Goal: Task Accomplishment & Management: Manage account settings

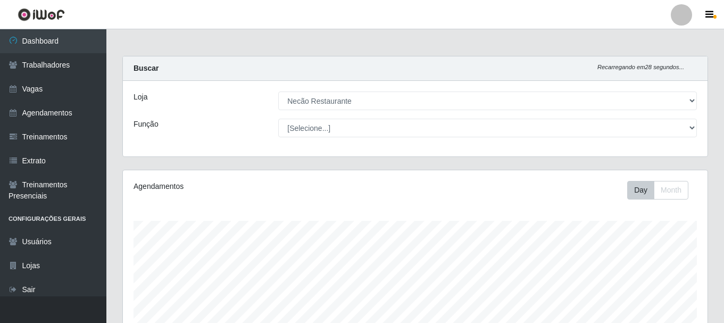
select select "334"
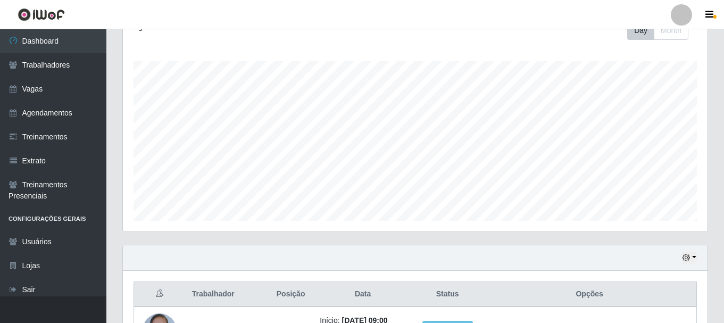
scroll to position [289, 0]
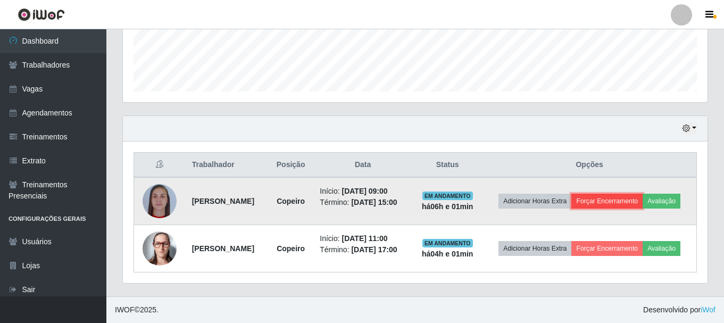
click at [630, 207] on button "Forçar Encerramento" at bounding box center [607, 201] width 71 height 15
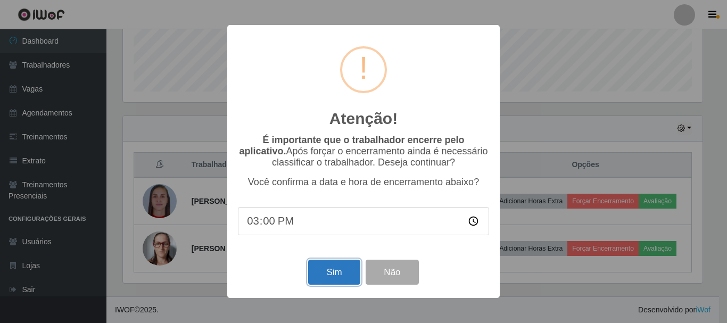
click at [351, 271] on button "Sim" at bounding box center [334, 272] width 52 height 25
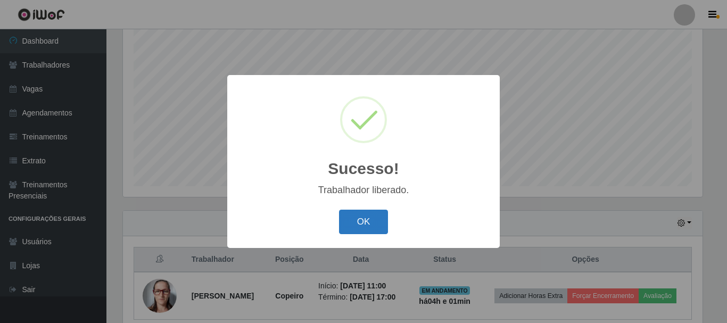
click at [369, 226] on button "OK" at bounding box center [363, 222] width 49 height 25
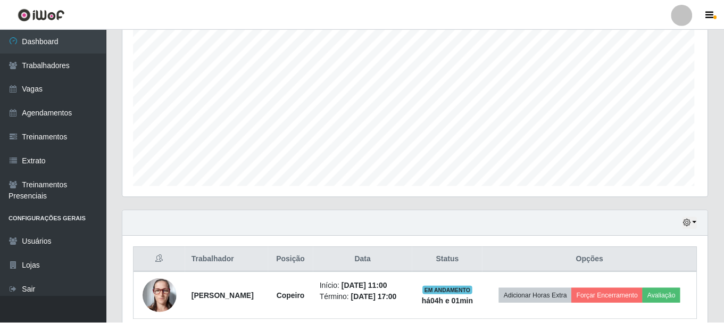
scroll to position [221, 585]
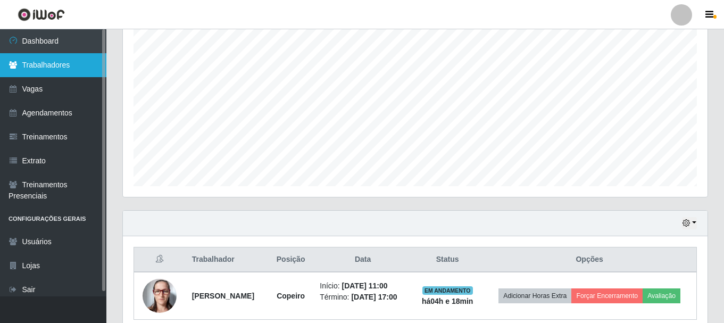
click at [62, 63] on link "Trabalhadores" at bounding box center [53, 65] width 106 height 24
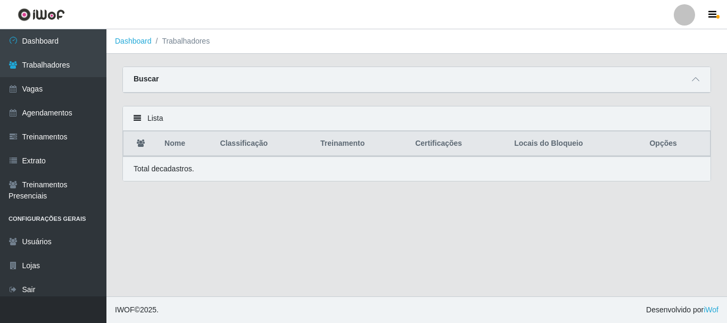
click at [183, 74] on div "Buscar" at bounding box center [417, 80] width 588 height 26
click at [182, 82] on div "Buscar" at bounding box center [417, 80] width 588 height 26
click at [691, 82] on span at bounding box center [695, 79] width 13 height 12
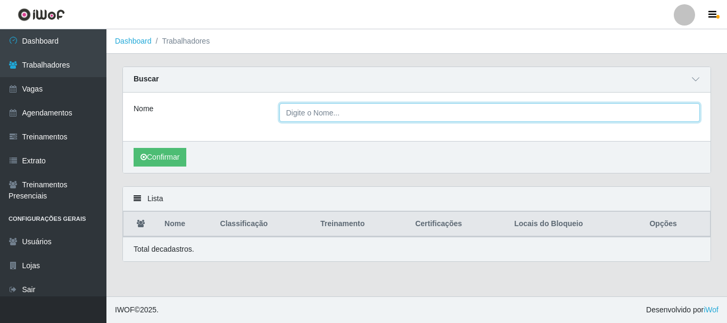
drag, startPoint x: 317, startPoint y: 114, endPoint x: 341, endPoint y: 121, distance: 24.8
click at [320, 114] on input "Nome" at bounding box center [489, 112] width 421 height 19
type input "e"
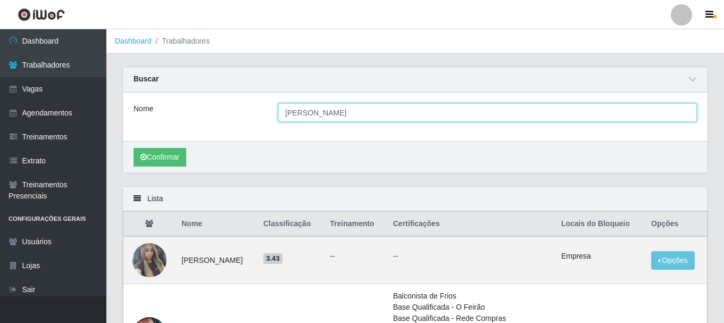
click at [134, 148] on button "Confirmar" at bounding box center [160, 157] width 53 height 19
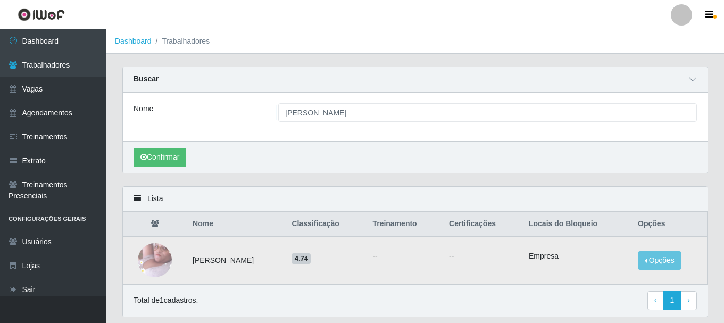
click at [160, 268] on img at bounding box center [155, 260] width 34 height 61
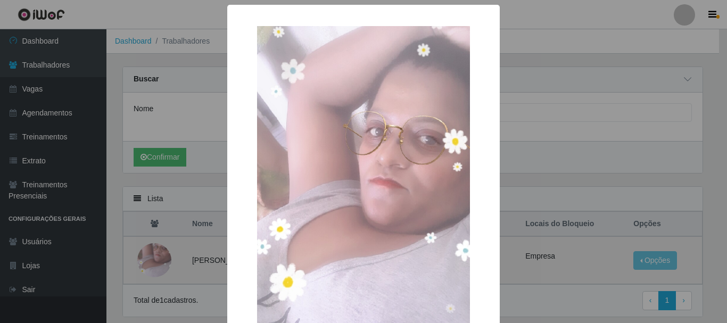
click at [160, 268] on div "× OK Cancel" at bounding box center [363, 161] width 727 height 323
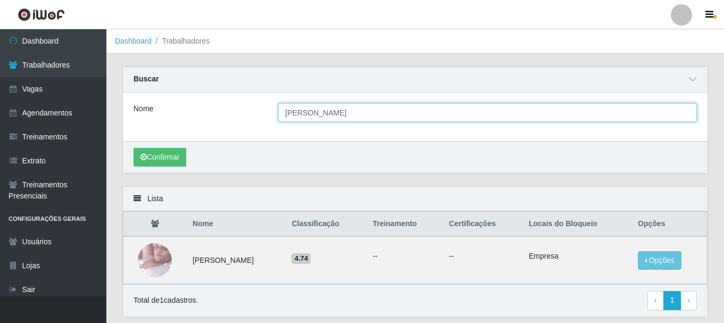
click at [462, 118] on input "[PERSON_NAME]" at bounding box center [487, 112] width 419 height 19
type input "E"
type input "e"
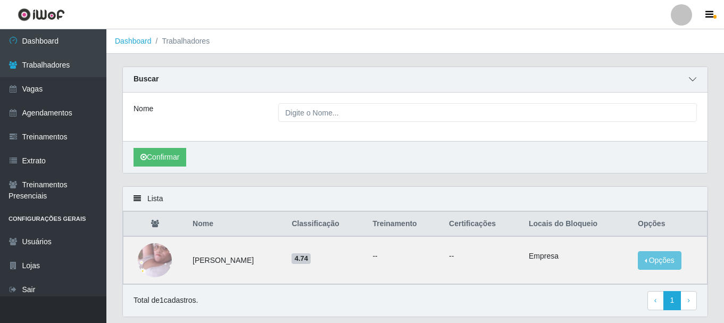
click at [693, 80] on icon at bounding box center [692, 79] width 7 height 7
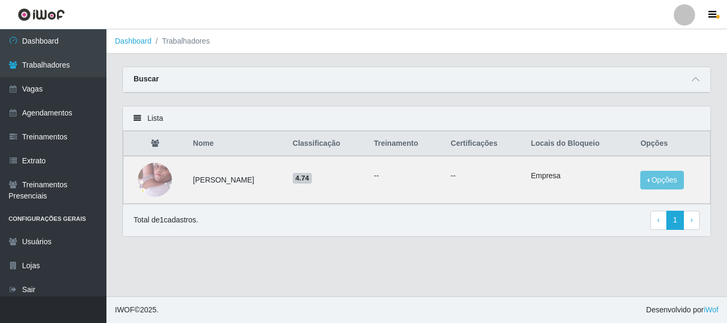
click at [140, 79] on strong "Buscar" at bounding box center [146, 79] width 25 height 9
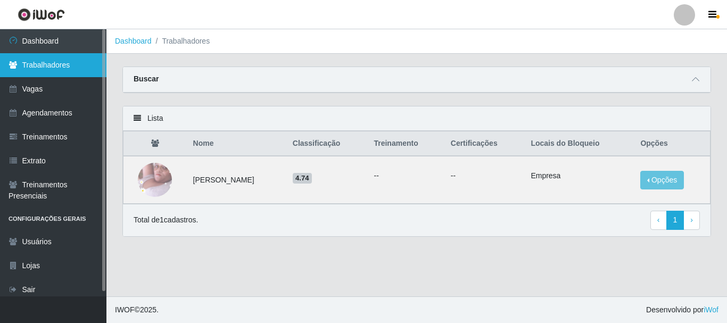
click at [77, 70] on link "Trabalhadores" at bounding box center [53, 65] width 106 height 24
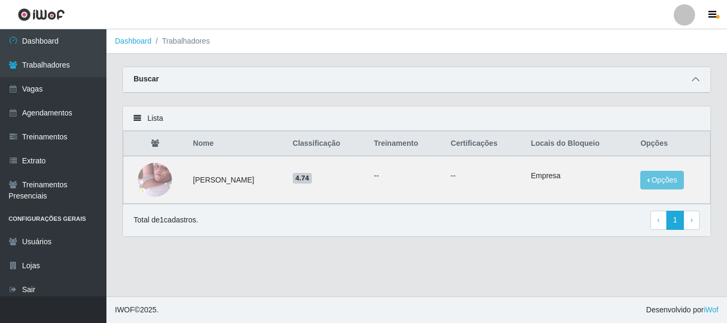
click at [693, 81] on icon at bounding box center [695, 79] width 7 height 7
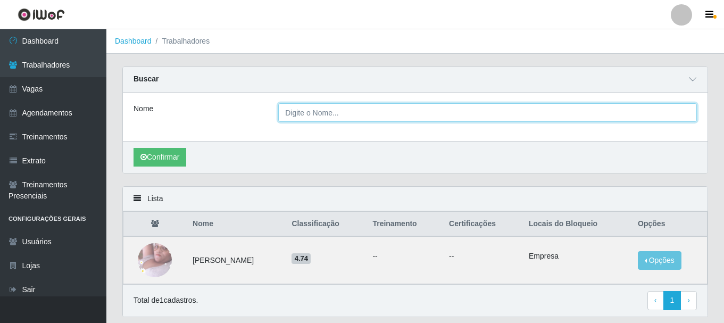
click at [328, 113] on input "Nome" at bounding box center [487, 112] width 419 height 19
type input "[PERSON_NAME]"
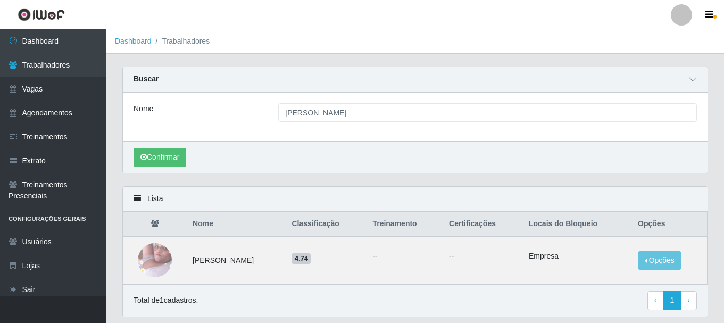
click at [370, 179] on div "Carregando... Buscar Nome [PERSON_NAME] dos santos Confirmar" at bounding box center [415, 127] width 602 height 120
click at [175, 159] on button "Confirmar" at bounding box center [160, 157] width 53 height 19
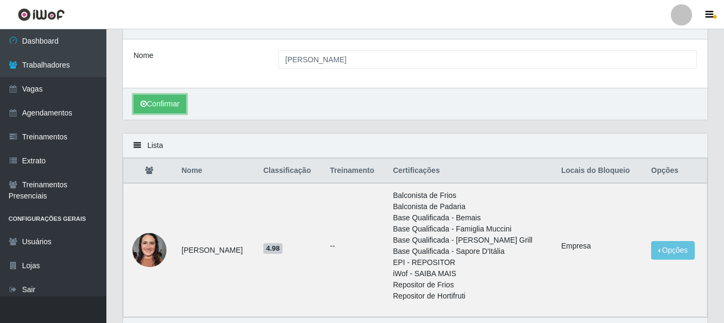
scroll to position [106, 0]
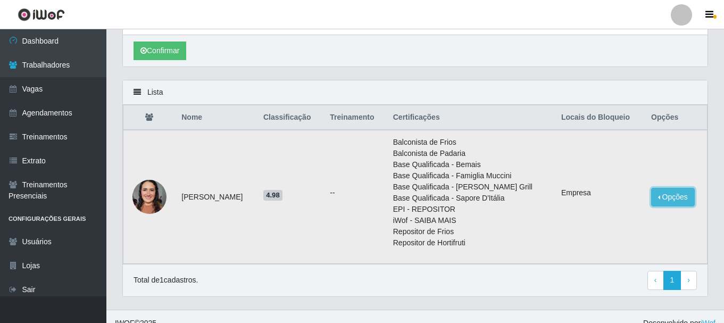
click at [673, 195] on button "Opções" at bounding box center [673, 197] width 44 height 19
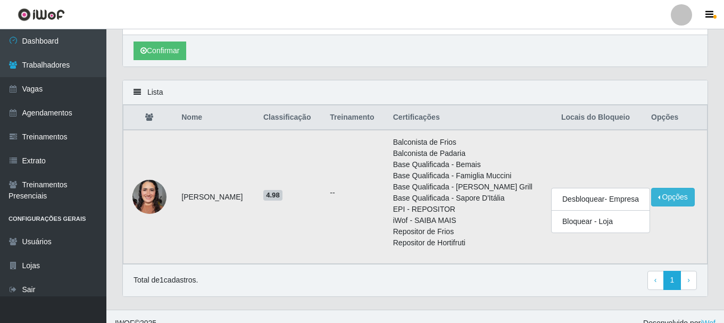
click at [671, 214] on td "Opções Desbloquear - Empresa Bloquear - [GEOGRAPHIC_DATA]" at bounding box center [676, 197] width 62 height 134
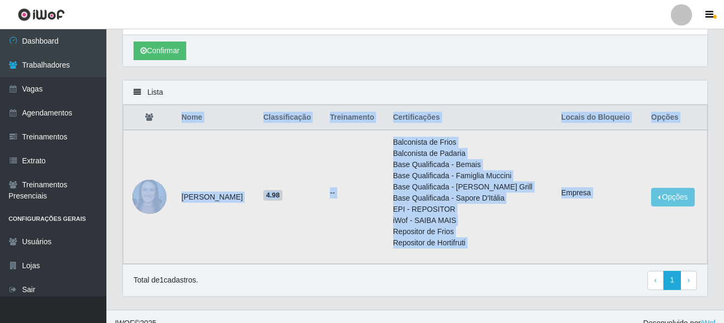
click at [671, 214] on td "Opções Desbloquear - Empresa Bloquear - [GEOGRAPHIC_DATA]" at bounding box center [676, 197] width 62 height 134
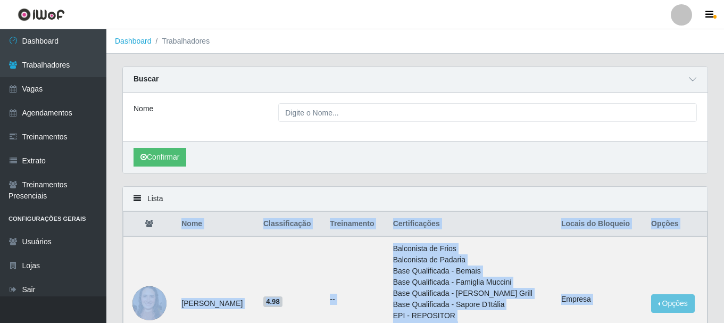
type input "[PERSON_NAME]"
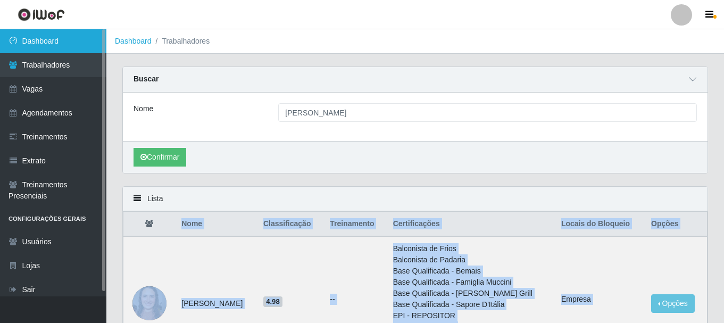
click at [44, 45] on link "Dashboard" at bounding box center [53, 41] width 106 height 24
